Goal: Ask a question: Seek information or help from site administrators or community

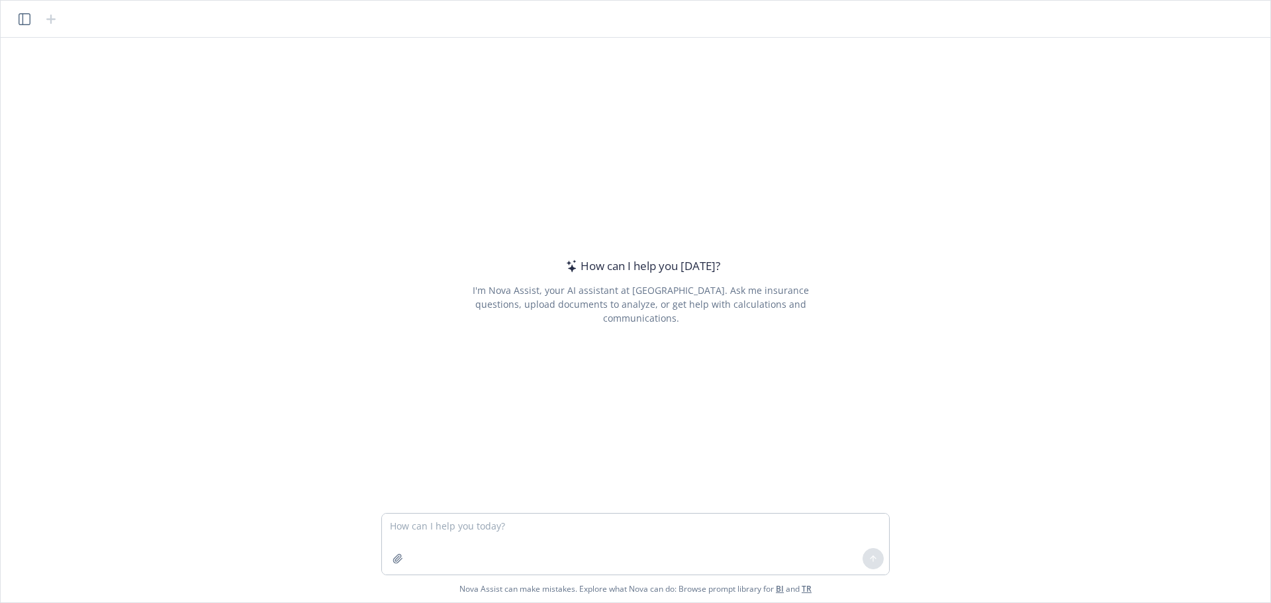
click at [34, 13] on div at bounding box center [38, 19] width 42 height 16
click at [32, 18] on button "button" at bounding box center [25, 19] width 16 height 16
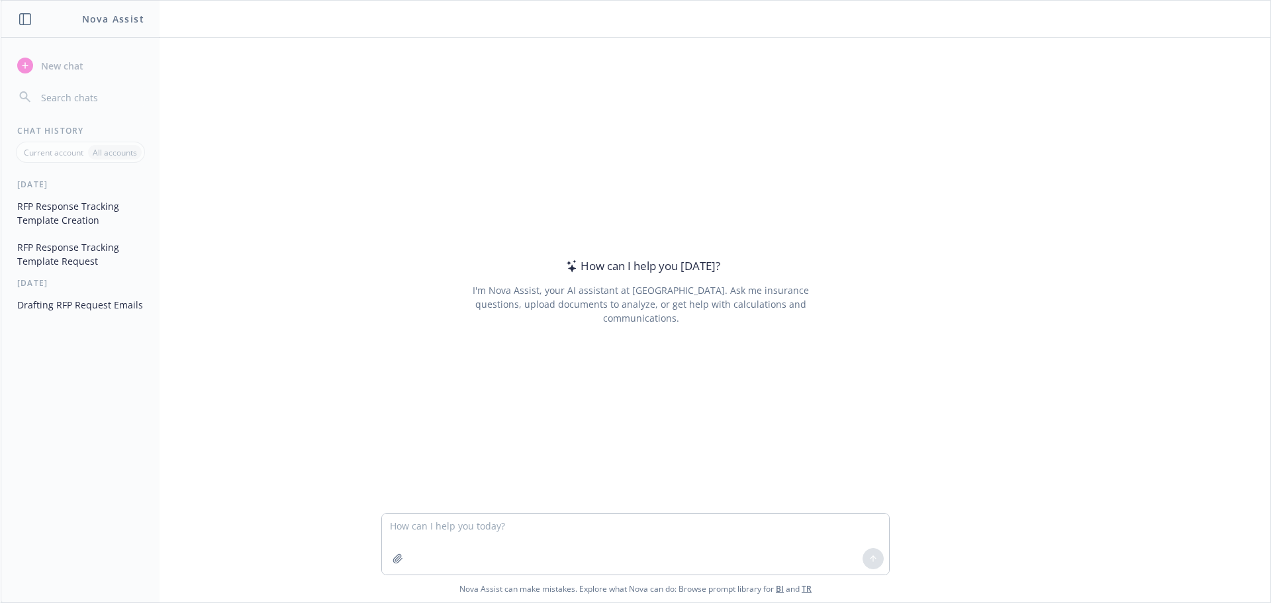
click at [108, 218] on button "RFP Response Tracking Template Creation" at bounding box center [80, 213] width 137 height 36
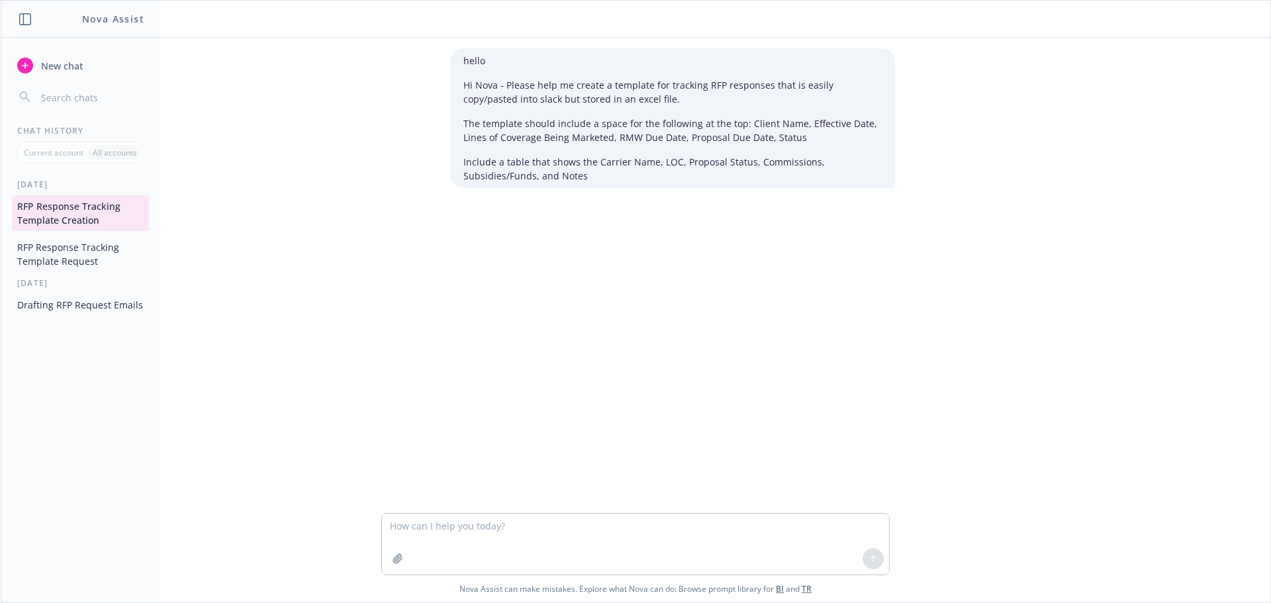
click at [536, 248] on div "hello Hi [PERSON_NAME] - Please help me create a template for tracking RFP resp…" at bounding box center [635, 275] width 1259 height 475
click at [71, 281] on div "[DATE]" at bounding box center [80, 282] width 158 height 11
click at [73, 273] on div "[DATE] RFP Response Tracking Template Creation RFP Response Tracking Template R…" at bounding box center [80, 391] width 158 height 424
click at [89, 248] on button "RFP Response Tracking Template Request" at bounding box center [80, 254] width 137 height 36
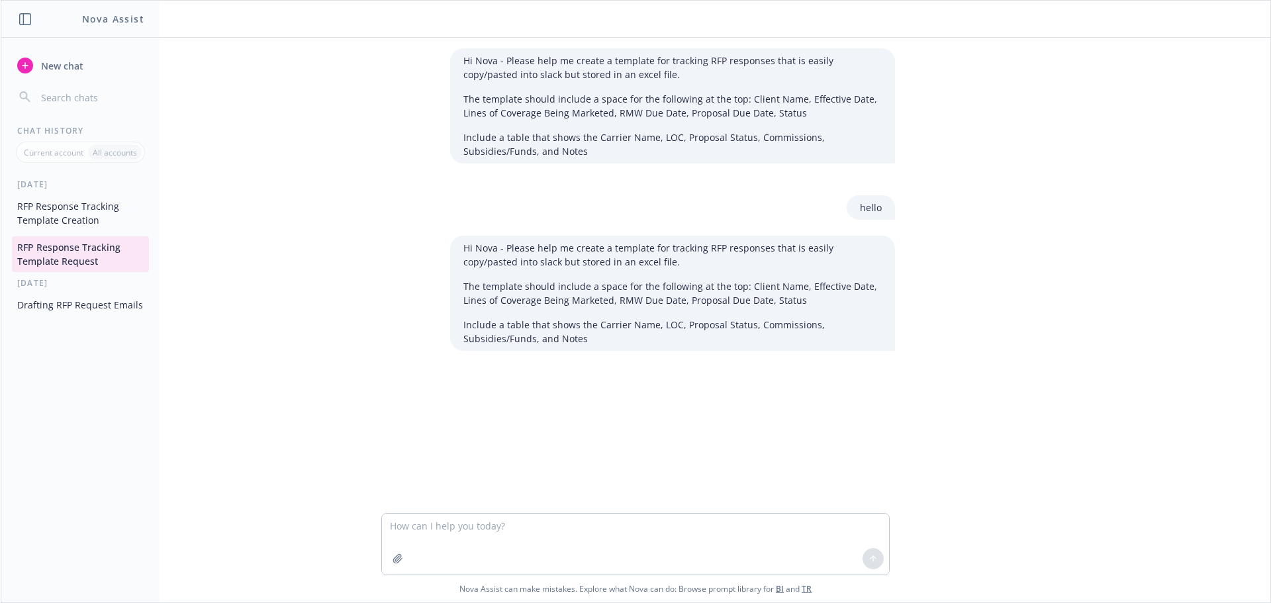
click at [73, 72] on span "New chat" at bounding box center [60, 66] width 45 height 14
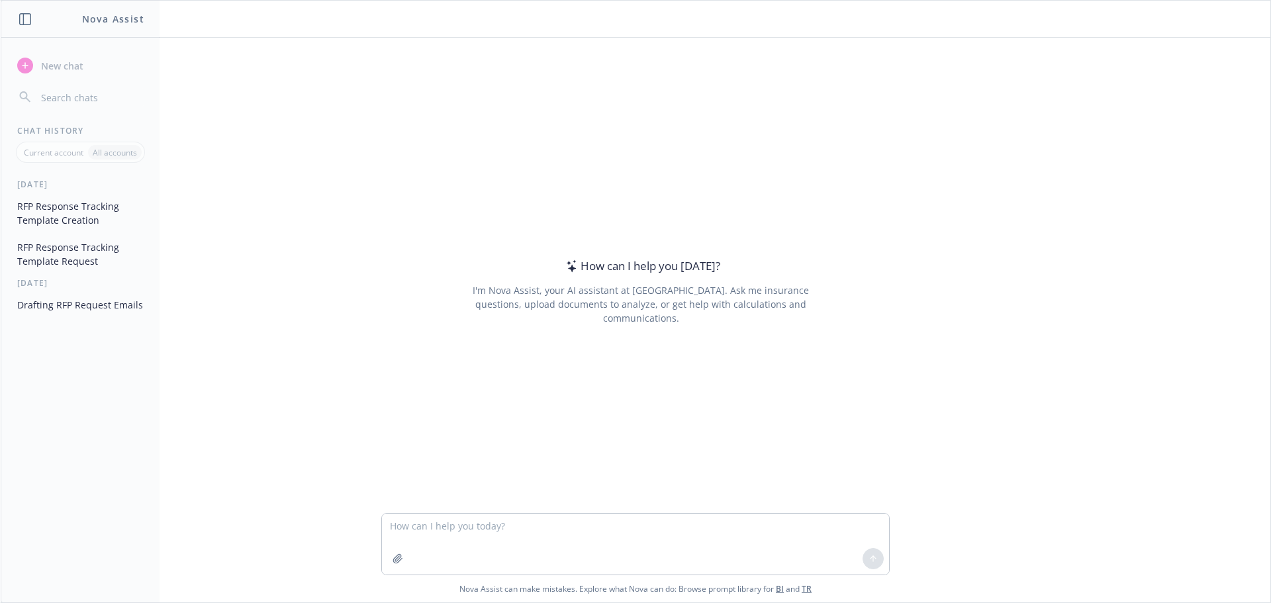
click at [546, 534] on textarea at bounding box center [635, 544] width 507 height 61
click at [521, 320] on div "How can I help you [DATE]? I'm Nova Assist, your AI assistant at Newfront. Ask …" at bounding box center [641, 291] width 508 height 380
click at [118, 309] on button "Drafting RFP Request Emails" at bounding box center [80, 305] width 137 height 22
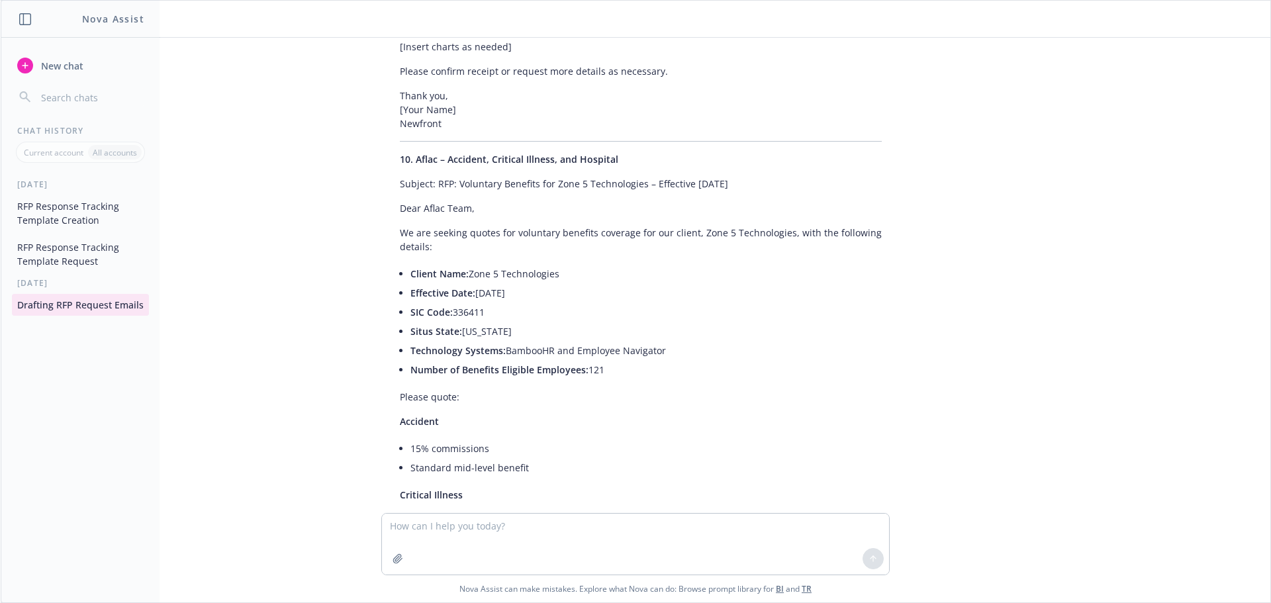
scroll to position [8993, 0]
